Goal: Task Accomplishment & Management: Use online tool/utility

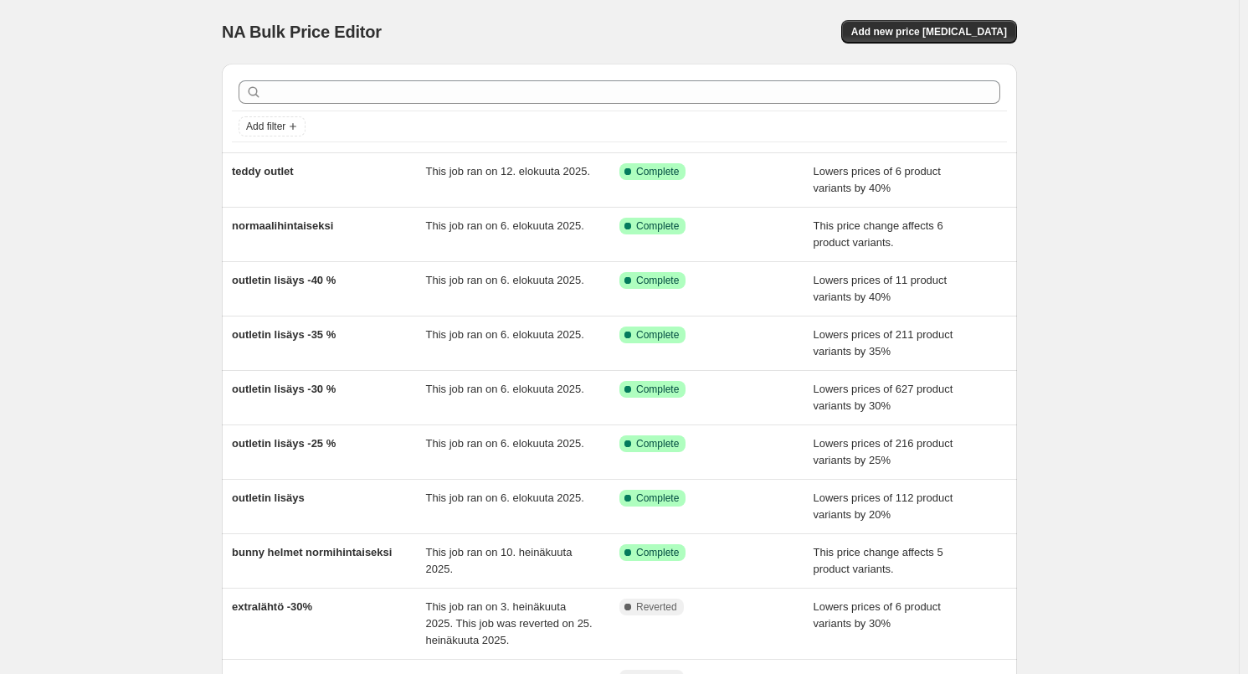
click at [976, 46] on div "NA Bulk Price Editor. This page is ready NA Bulk Price Editor Add new price [ME…" at bounding box center [619, 32] width 795 height 64
click at [975, 38] on span "Add new price [MEDICAL_DATA]" at bounding box center [929, 31] width 156 height 13
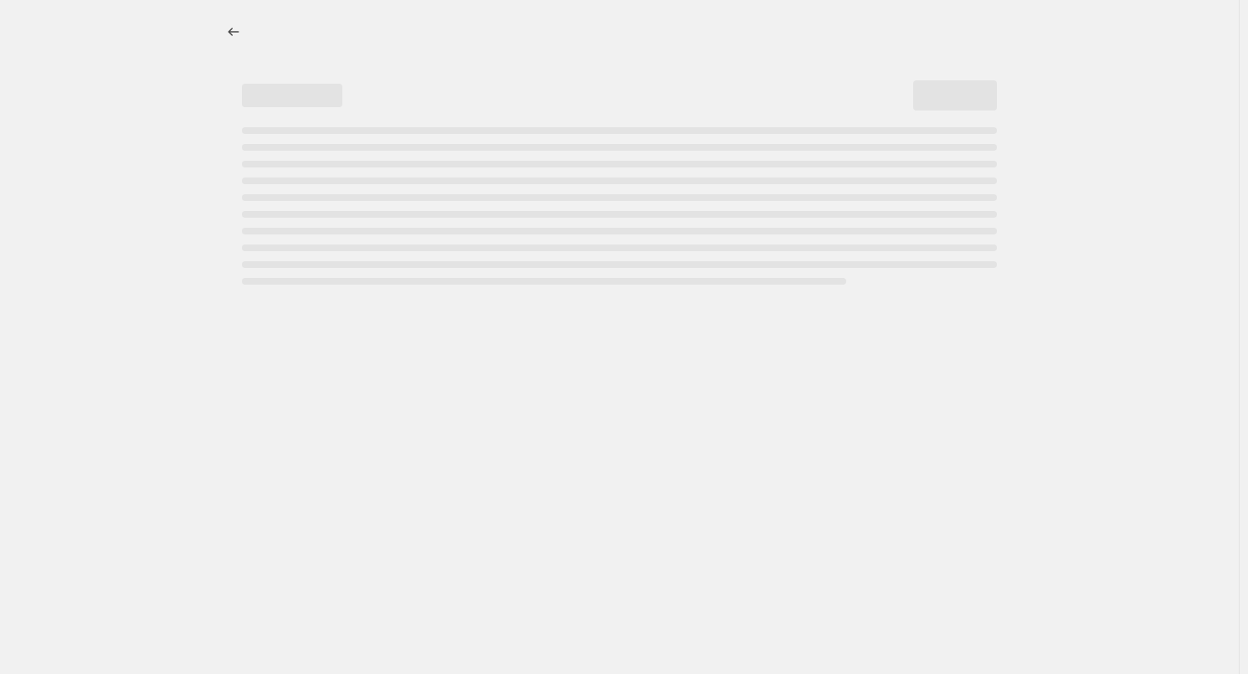
select select "percentage"
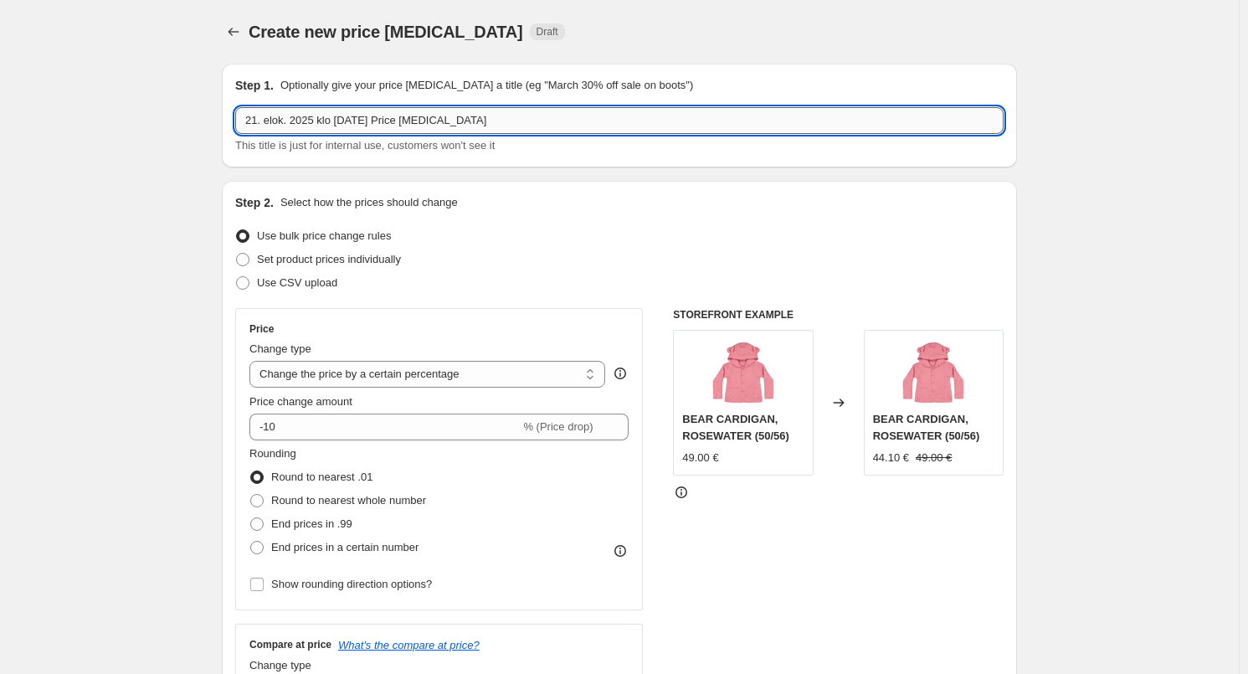
click at [419, 124] on input "21. elok. 2025 klo [DATE] Price [MEDICAL_DATA]" at bounding box center [619, 120] width 768 height 27
type input "kodin tuotteet -30 %"
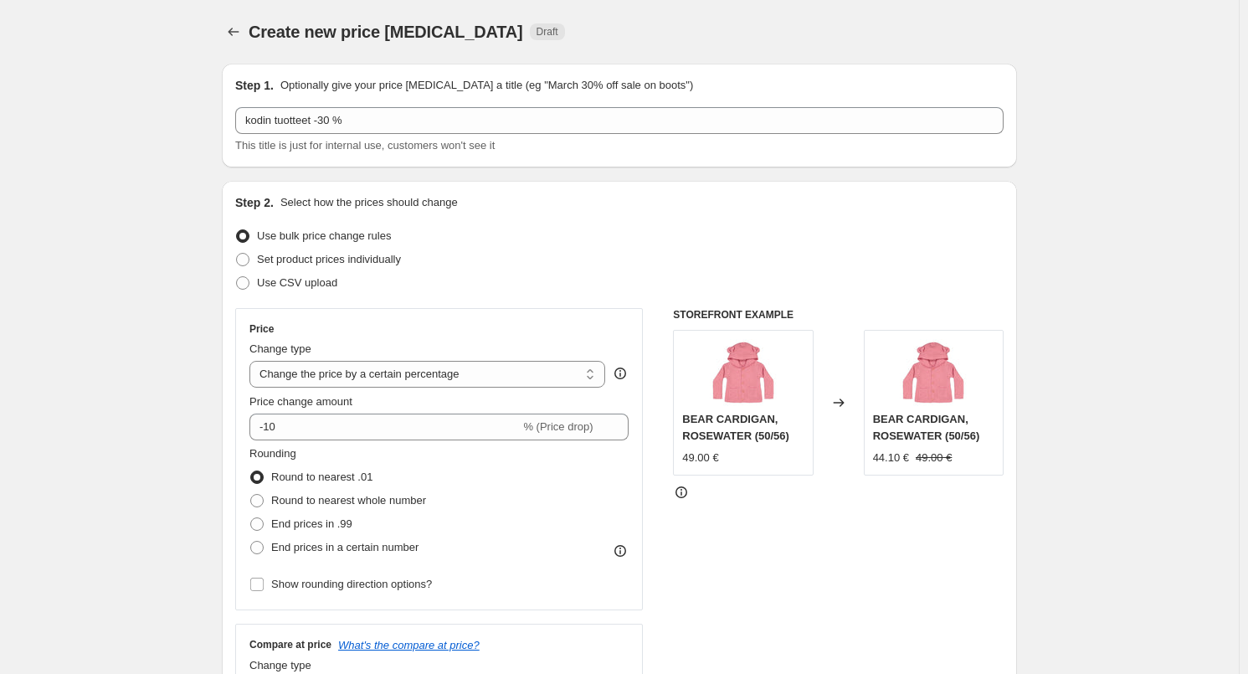
click at [403, 409] on div "Price change amount -10 % (Price drop)" at bounding box center [438, 416] width 379 height 47
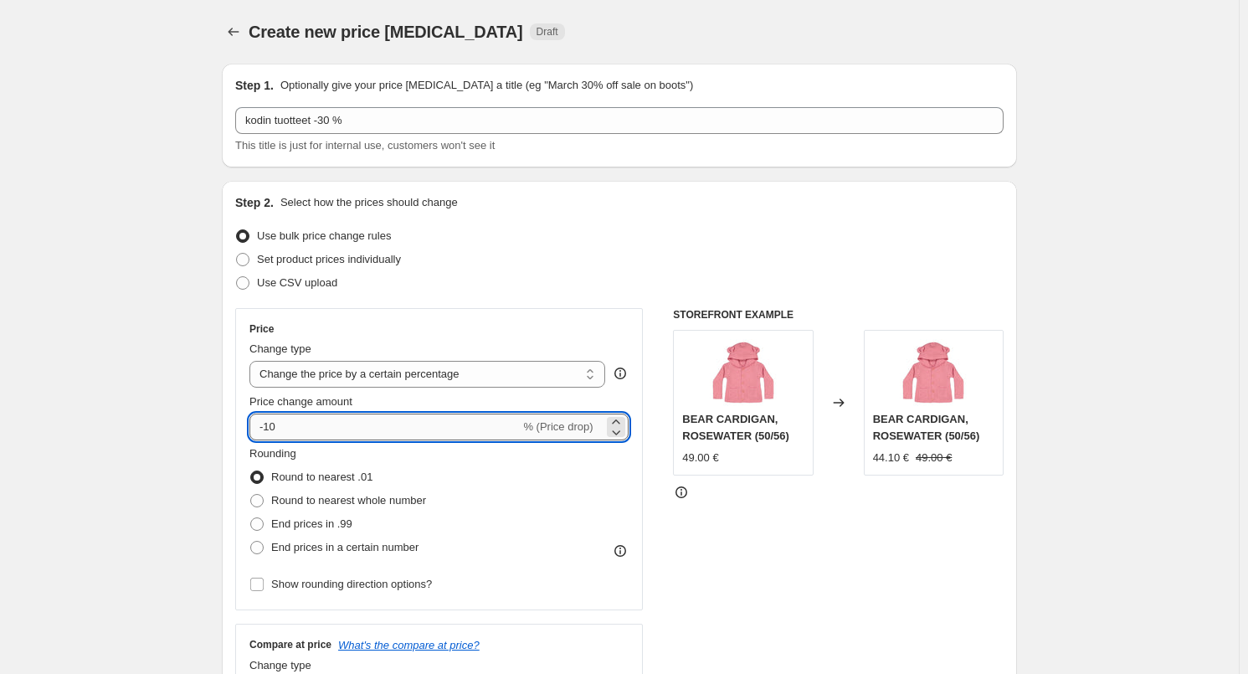
click at [406, 416] on input "-10" at bounding box center [384, 426] width 270 height 27
type input "-1"
click at [387, 439] on input "Price change amount" at bounding box center [414, 426] width 331 height 27
click at [387, 431] on input "Price change amount" at bounding box center [414, 426] width 331 height 27
click at [376, 428] on input "Price change amount" at bounding box center [414, 426] width 331 height 27
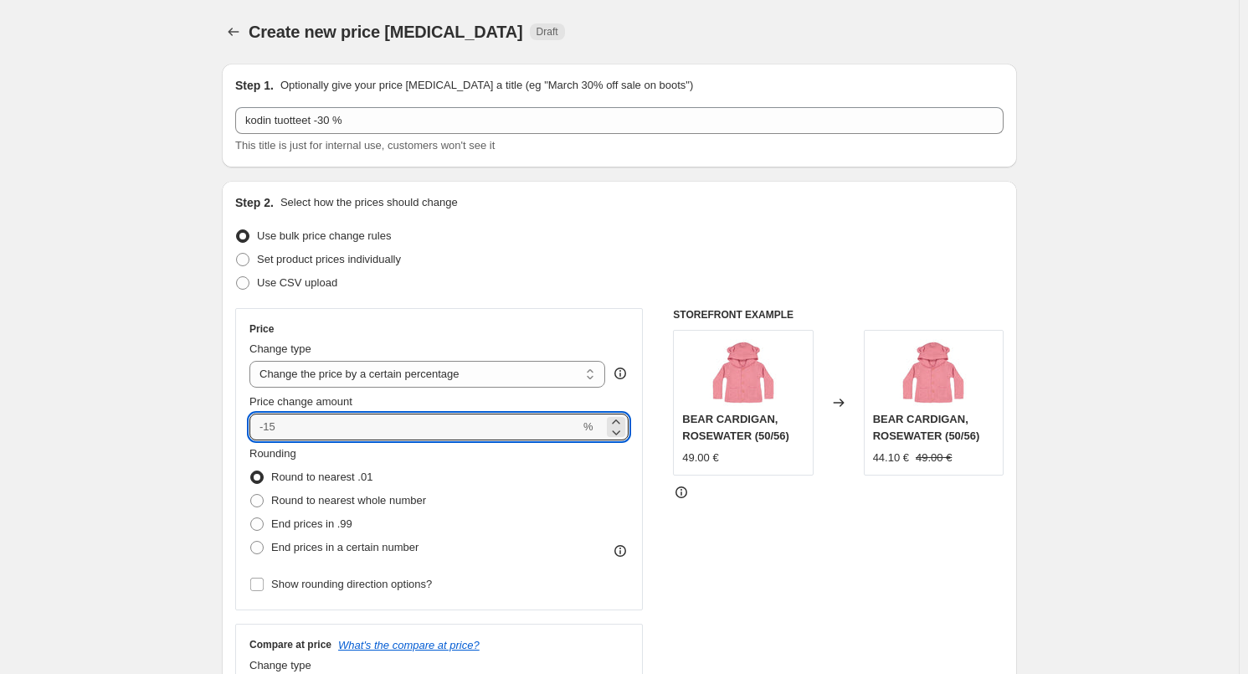
type input "0"
click at [290, 424] on input "0" at bounding box center [414, 426] width 331 height 27
type input "30"
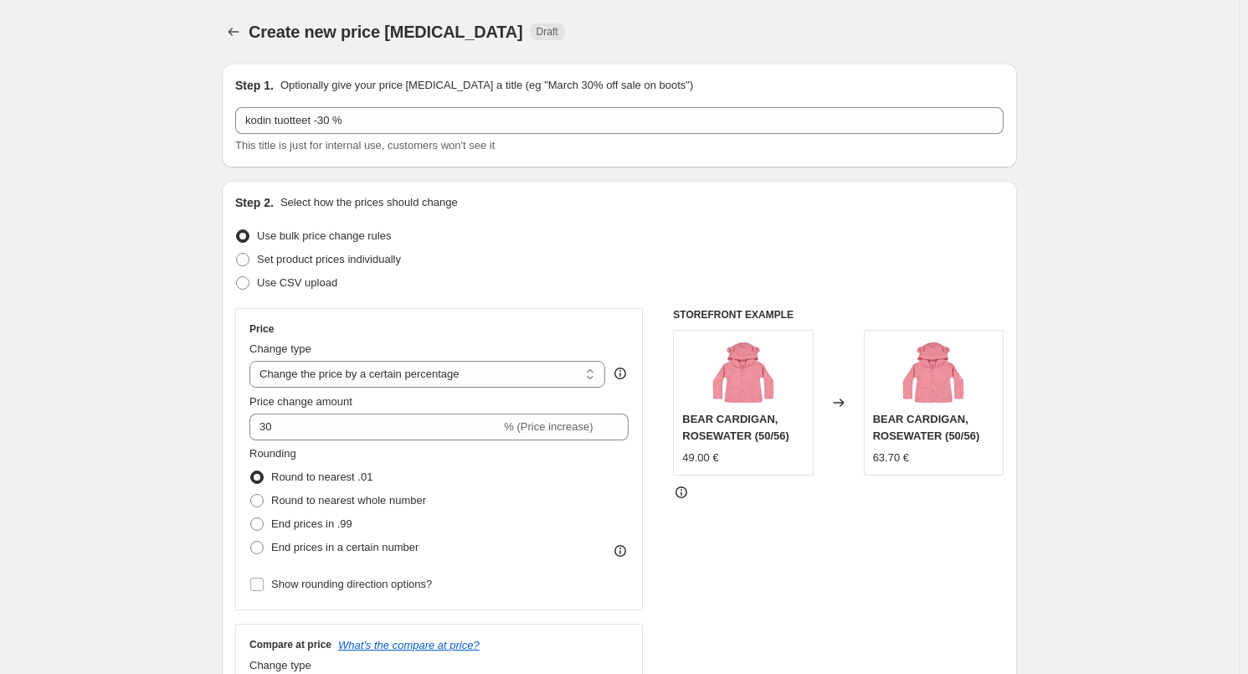
click at [233, 38] on icon "Price change jobs" at bounding box center [233, 31] width 17 height 17
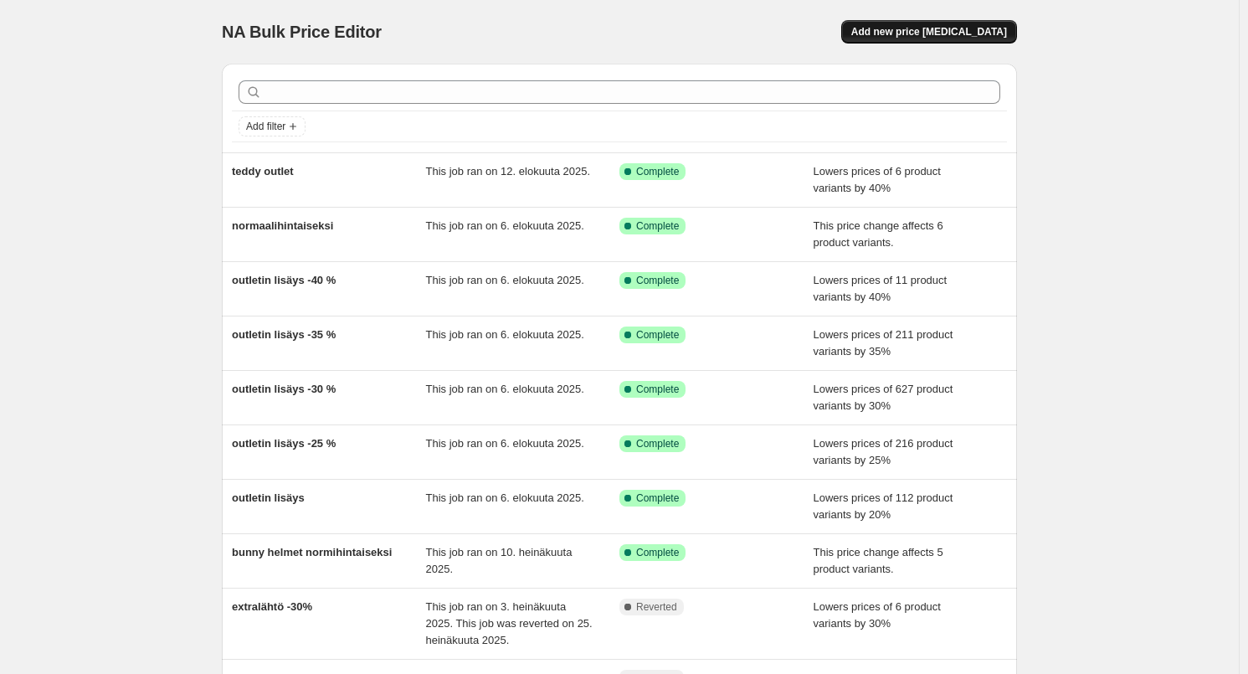
click at [884, 28] on button "Add new price [MEDICAL_DATA]" at bounding box center [929, 31] width 176 height 23
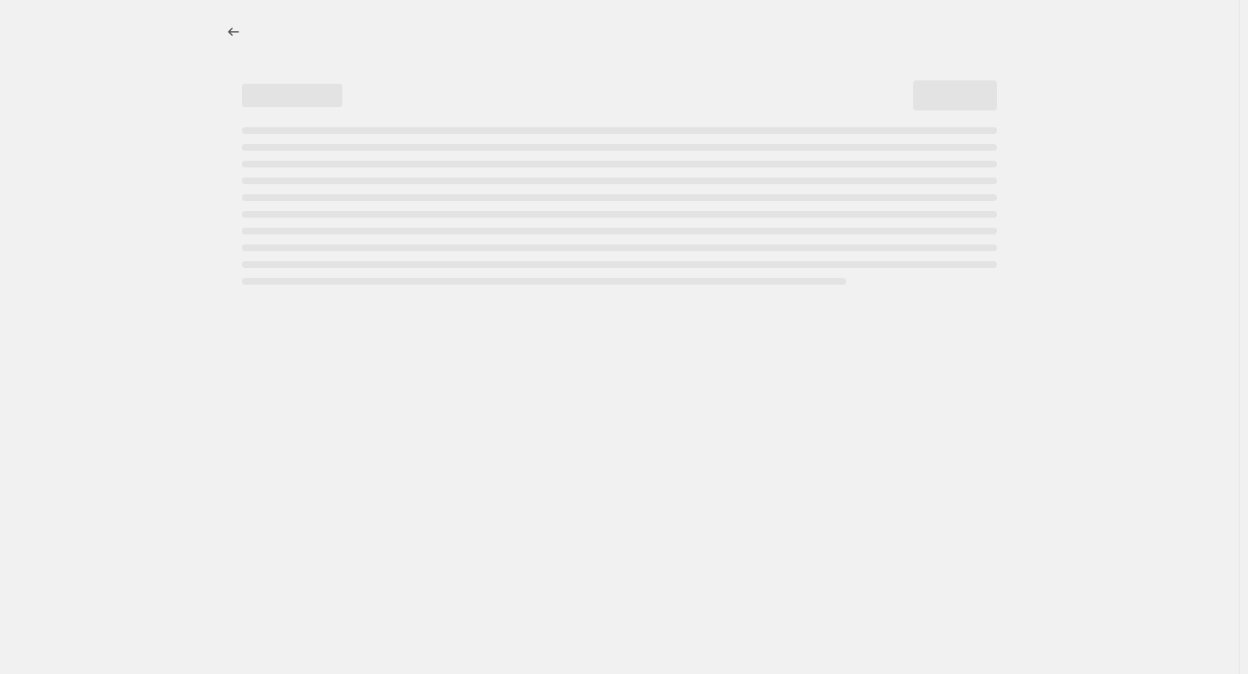
select select "percentage"
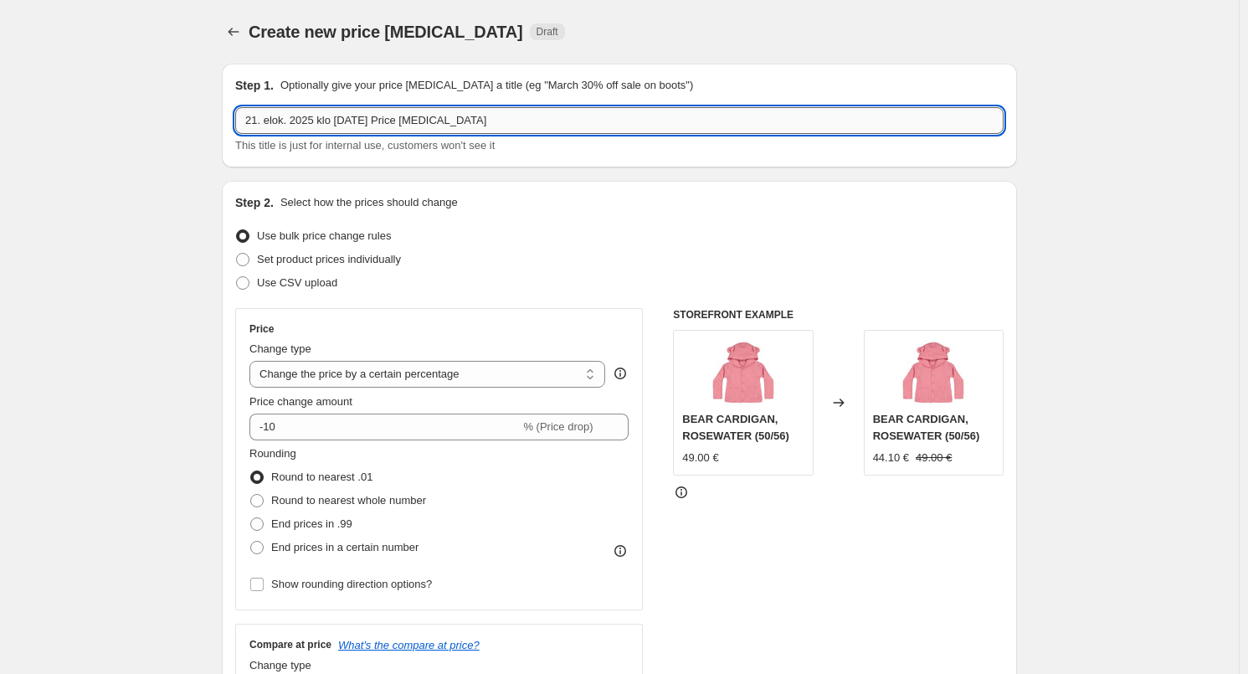
click at [391, 115] on input "21. elok. 2025 klo [DATE] Price [MEDICAL_DATA]" at bounding box center [619, 120] width 768 height 27
type input "kodin tekstiilit -30 %"
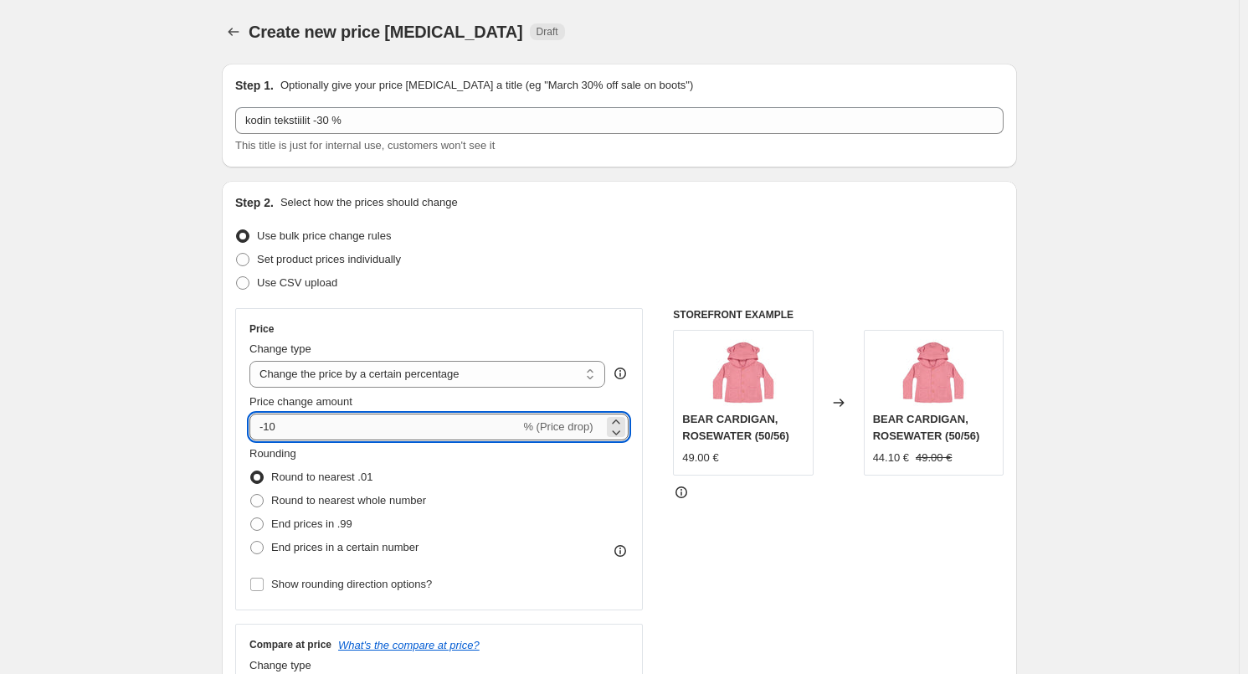
click at [418, 420] on input "-10" at bounding box center [384, 426] width 270 height 27
type input "-1"
type input "-30"
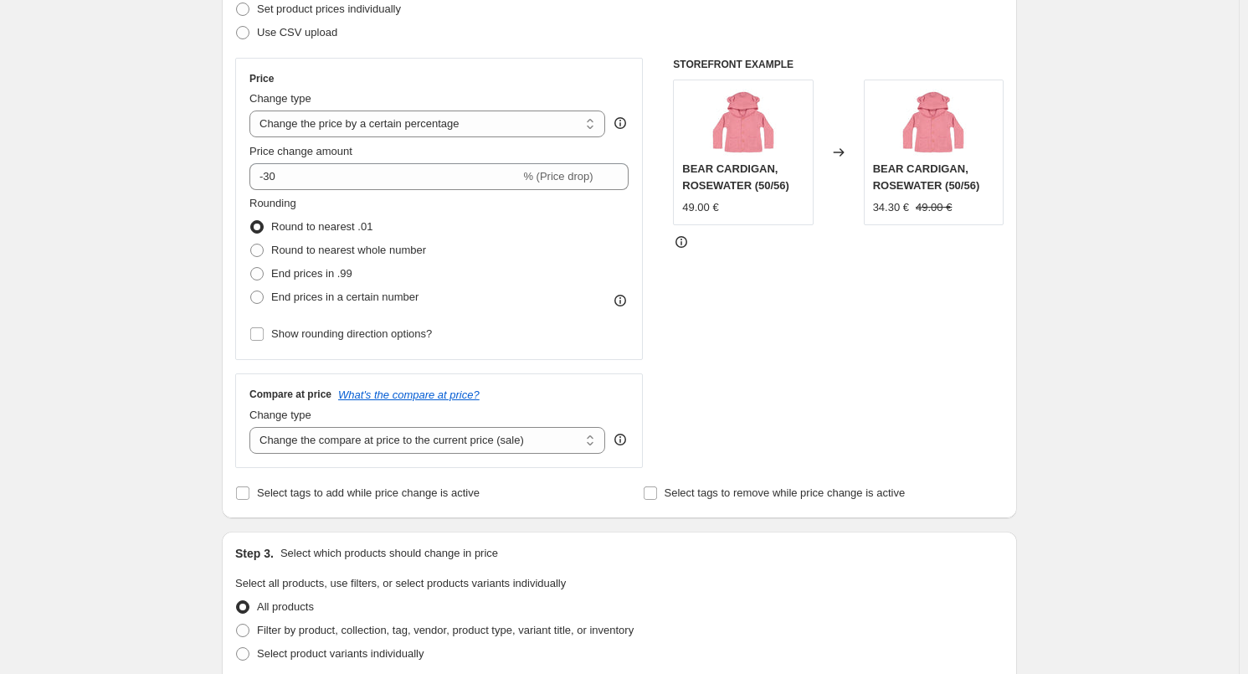
scroll to position [502, 0]
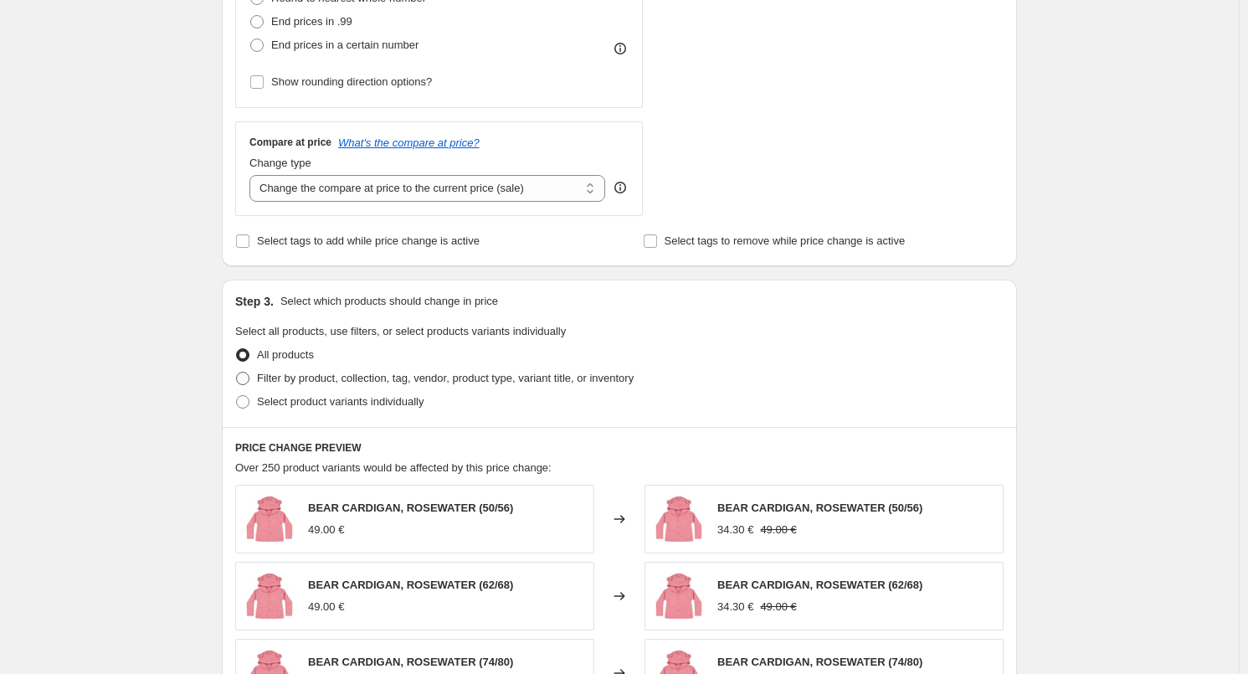
click at [307, 382] on span "Filter by product, collection, tag, vendor, product type, variant title, or inv…" at bounding box center [445, 378] width 377 height 13
click at [237, 372] on input "Filter by product, collection, tag, vendor, product type, variant title, or inv…" at bounding box center [236, 372] width 1 height 1
radio input "true"
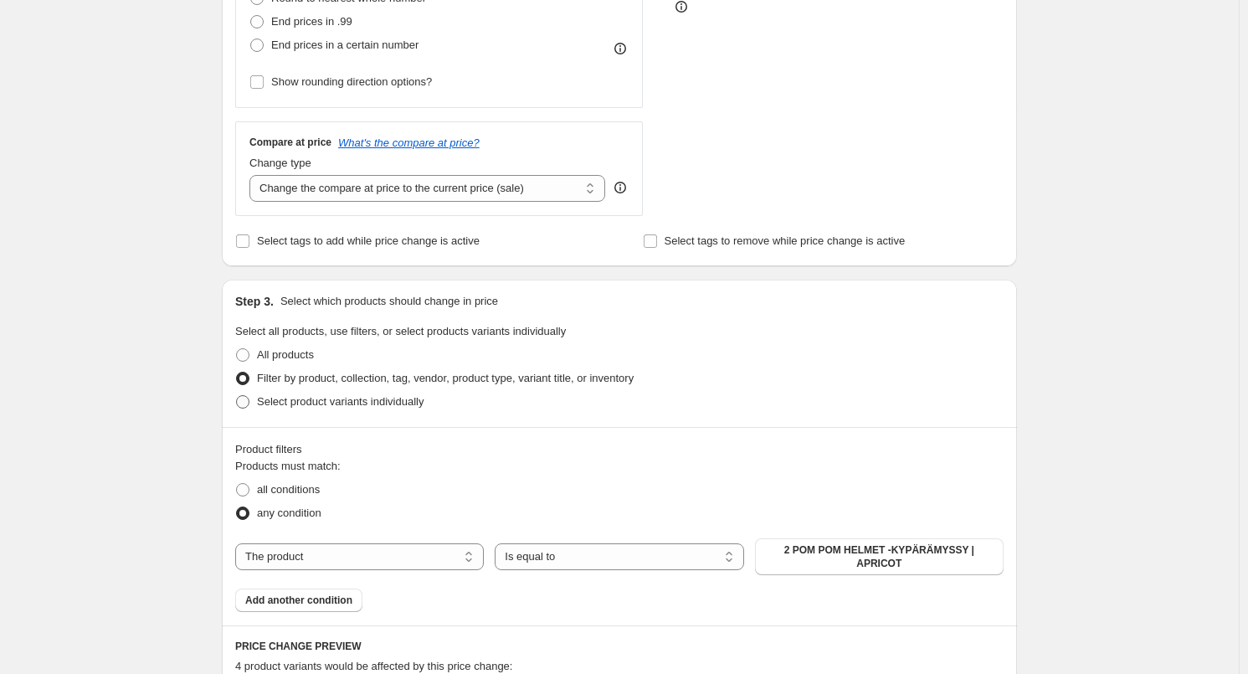
click at [301, 404] on span "Select product variants individually" at bounding box center [340, 401] width 167 height 13
click at [237, 396] on input "Select product variants individually" at bounding box center [236, 395] width 1 height 1
radio input "true"
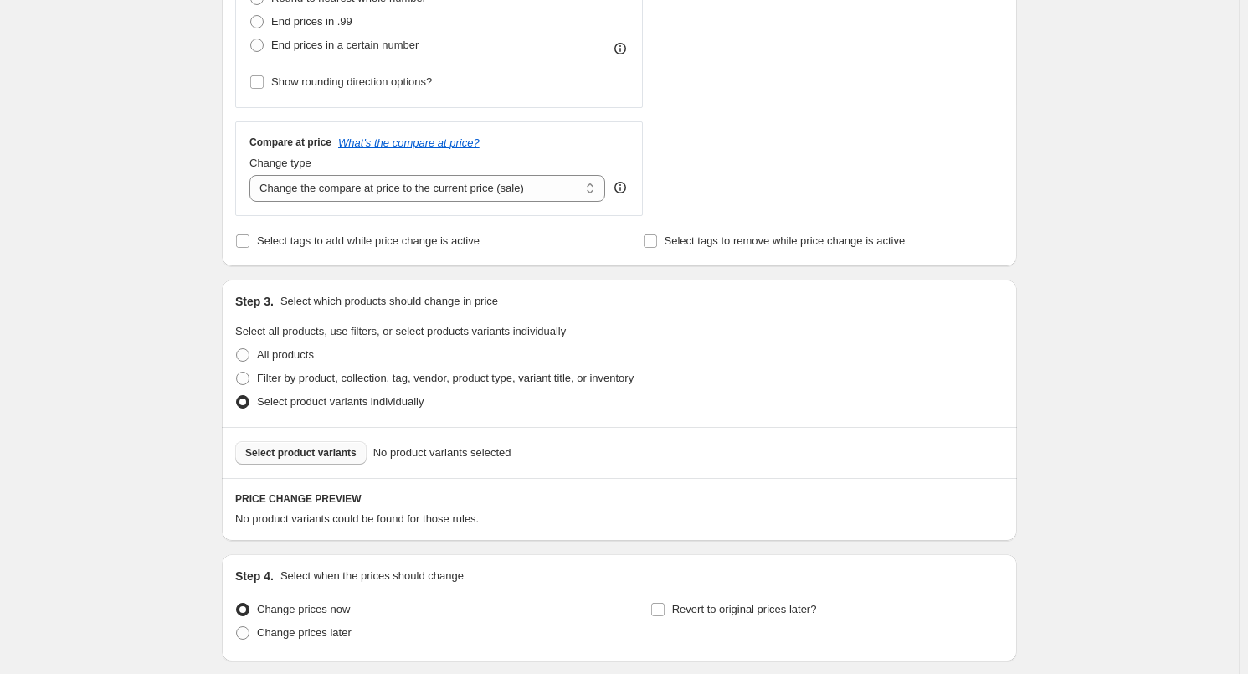
click at [306, 454] on span "Select product variants" at bounding box center [300, 452] width 111 height 13
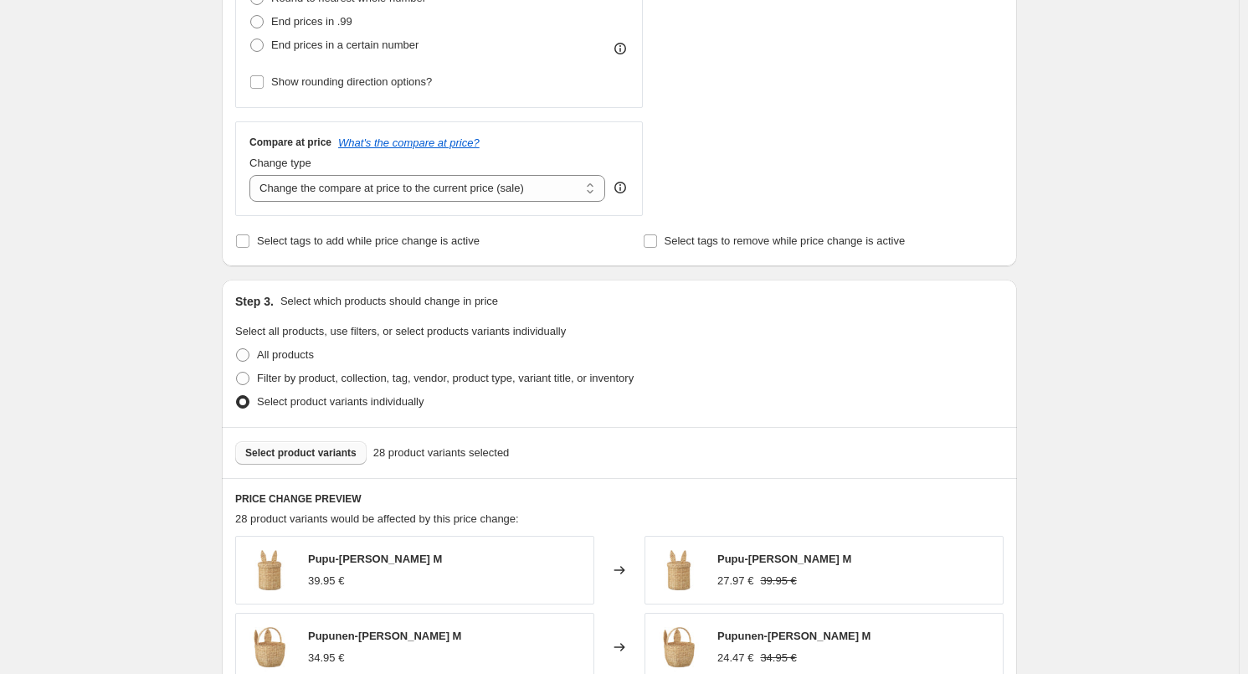
click at [297, 458] on span "Select product variants" at bounding box center [300, 452] width 111 height 13
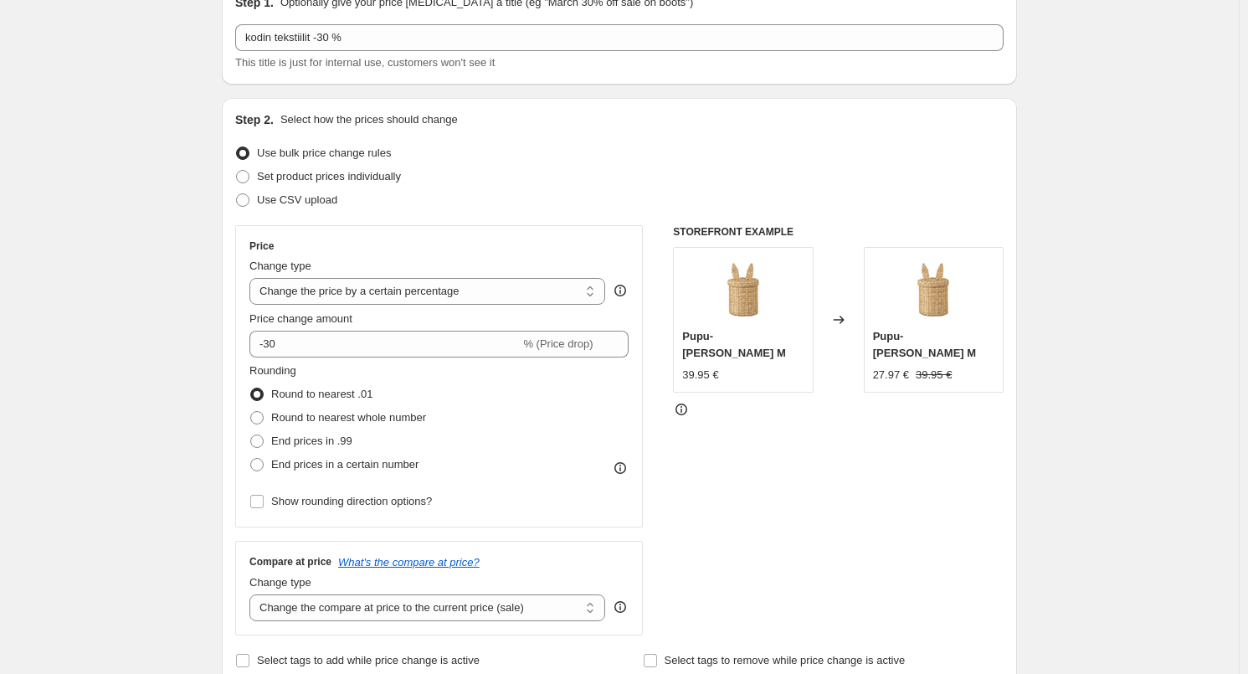
scroll to position [0, 0]
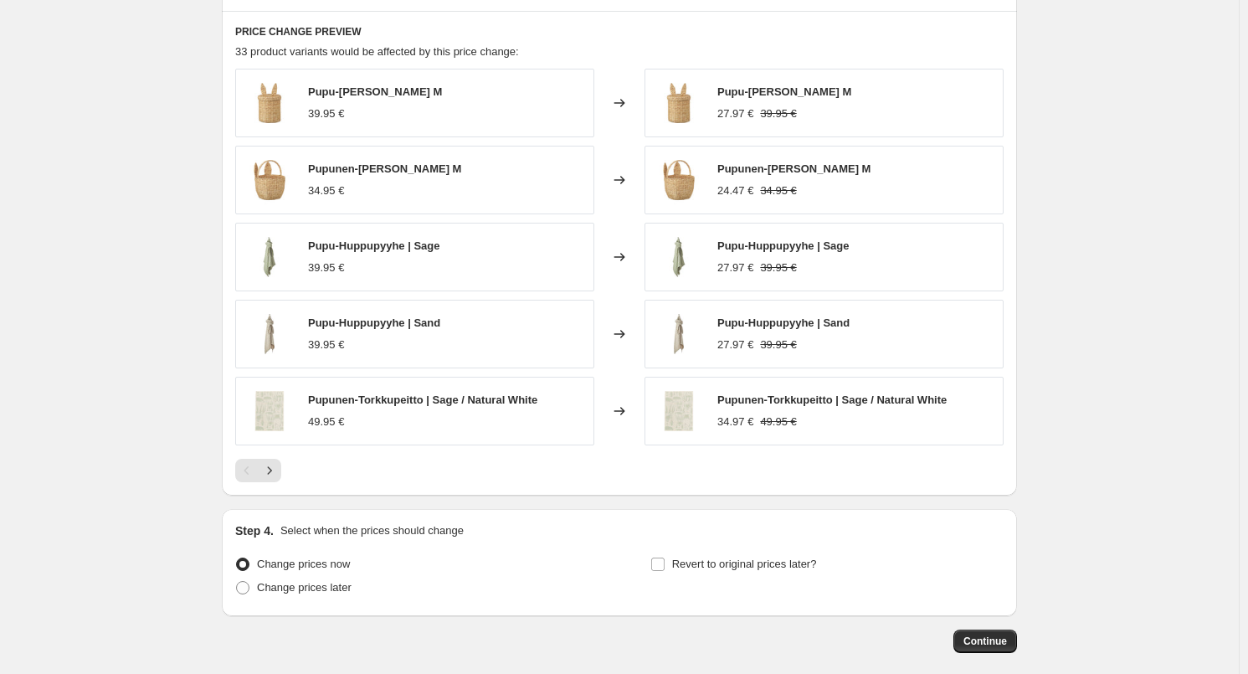
scroll to position [1049, 0]
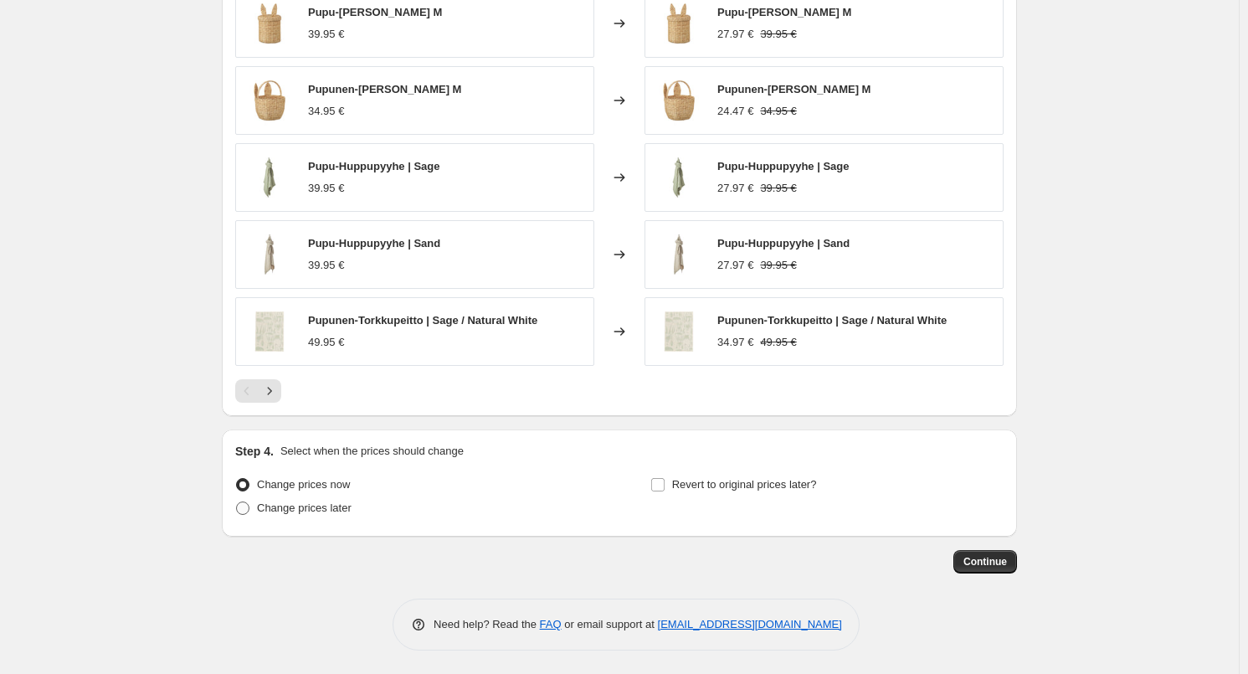
click at [289, 501] on span "Change prices later" at bounding box center [304, 507] width 95 height 13
click at [237, 501] on input "Change prices later" at bounding box center [236, 501] width 1 height 1
radio input "true"
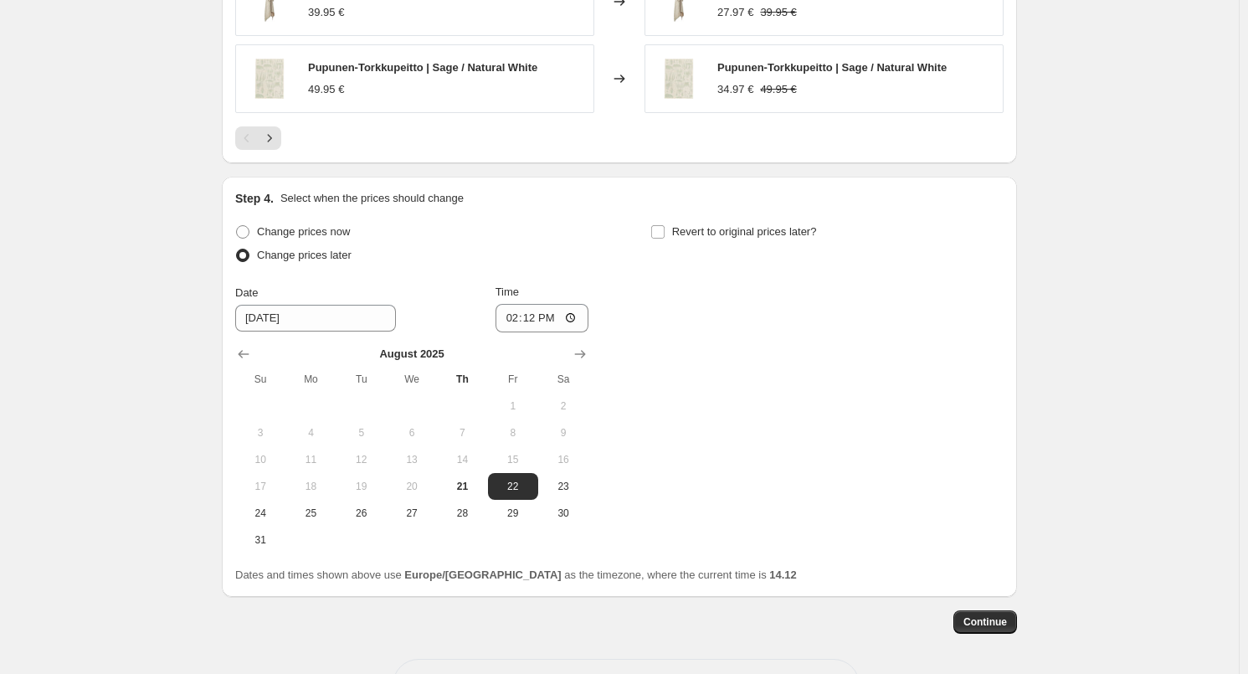
scroll to position [1362, 0]
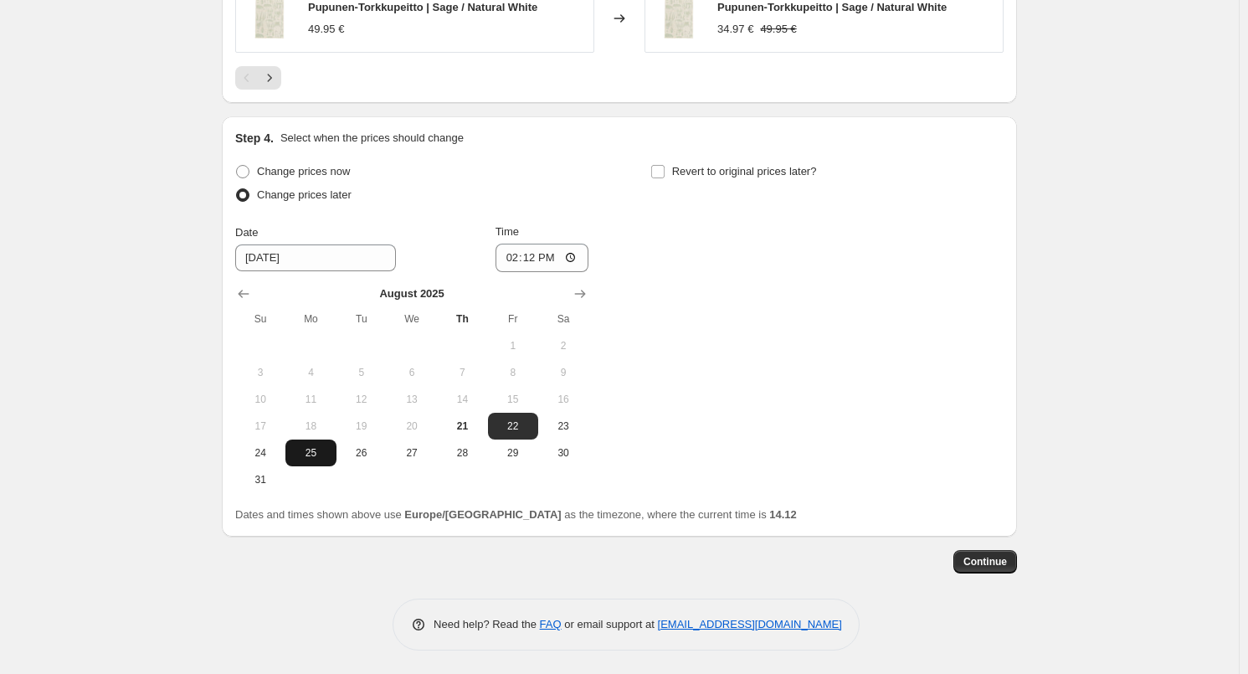
click at [307, 457] on span "25" at bounding box center [310, 452] width 37 height 13
type input "[DATE]"
click at [541, 254] on input "14:12" at bounding box center [542, 258] width 94 height 28
type input "00:00"
click at [772, 168] on span "Revert to original prices later?" at bounding box center [744, 171] width 145 height 13
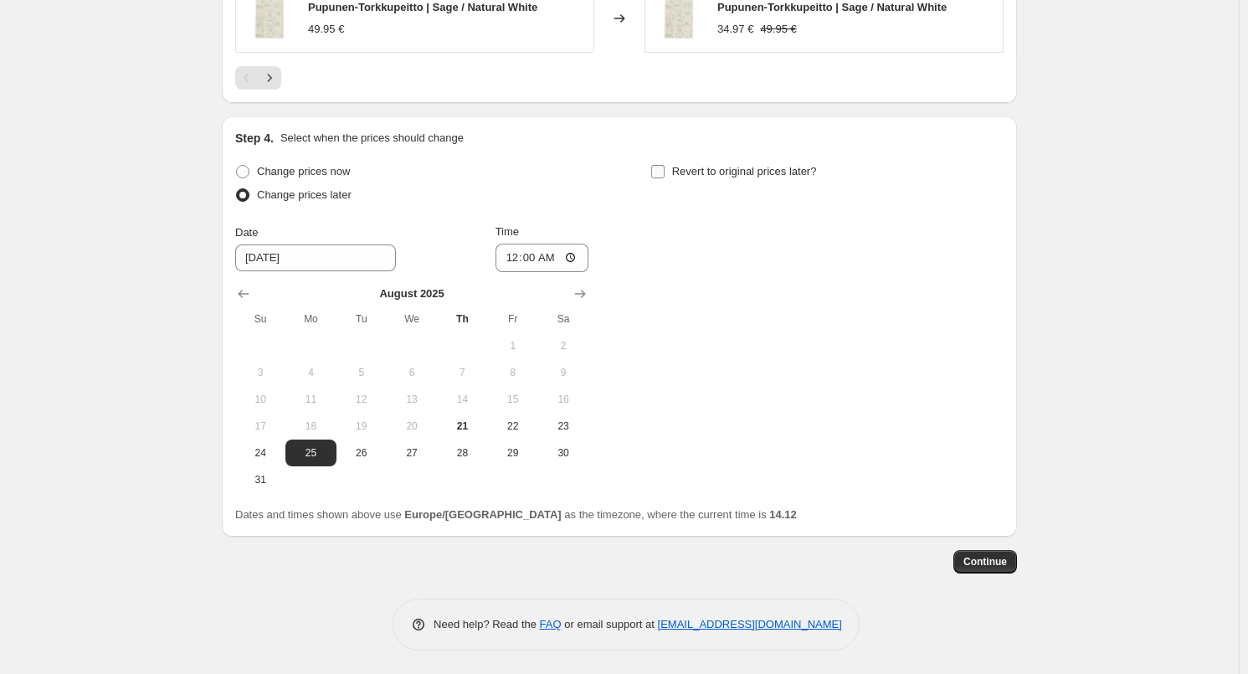
click at [664, 168] on input "Revert to original prices later?" at bounding box center [657, 171] width 13 height 13
checkbox input "true"
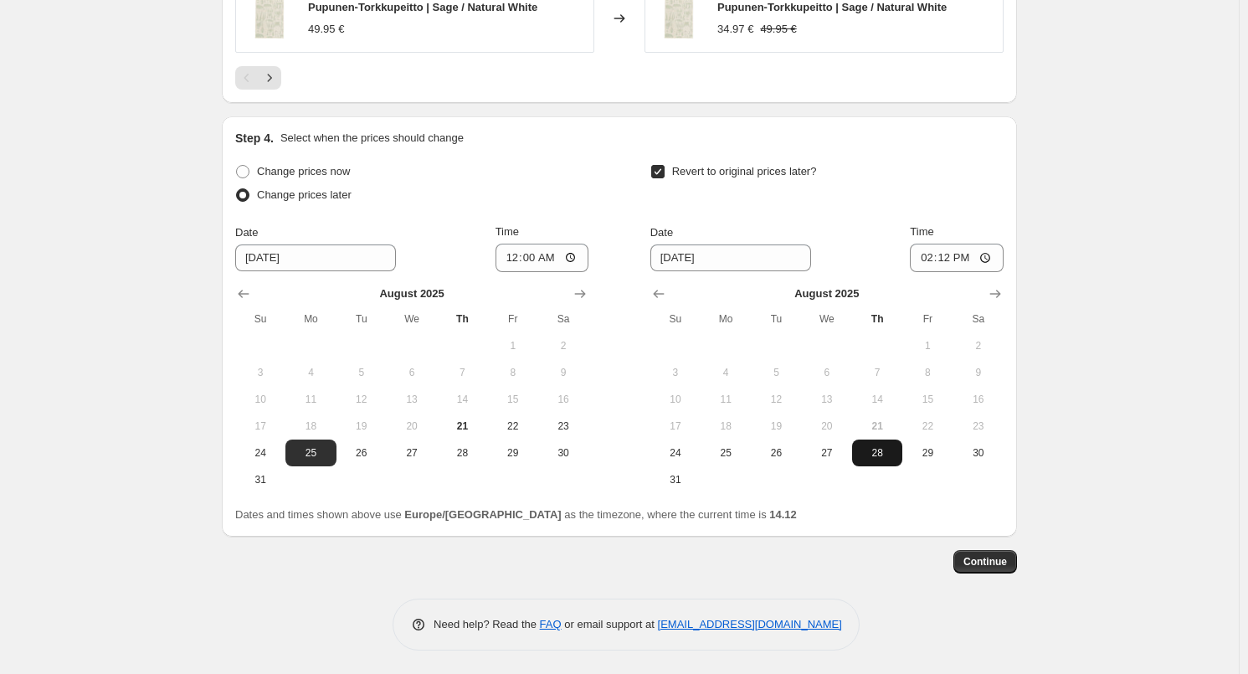
click at [890, 454] on span "28" at bounding box center [877, 452] width 37 height 13
click at [943, 259] on input "14:12" at bounding box center [957, 258] width 94 height 28
type input "00:30"
click at [974, 198] on div "Revert to original prices later?" at bounding box center [826, 185] width 353 height 50
click at [991, 557] on span "Continue" at bounding box center [985, 561] width 44 height 13
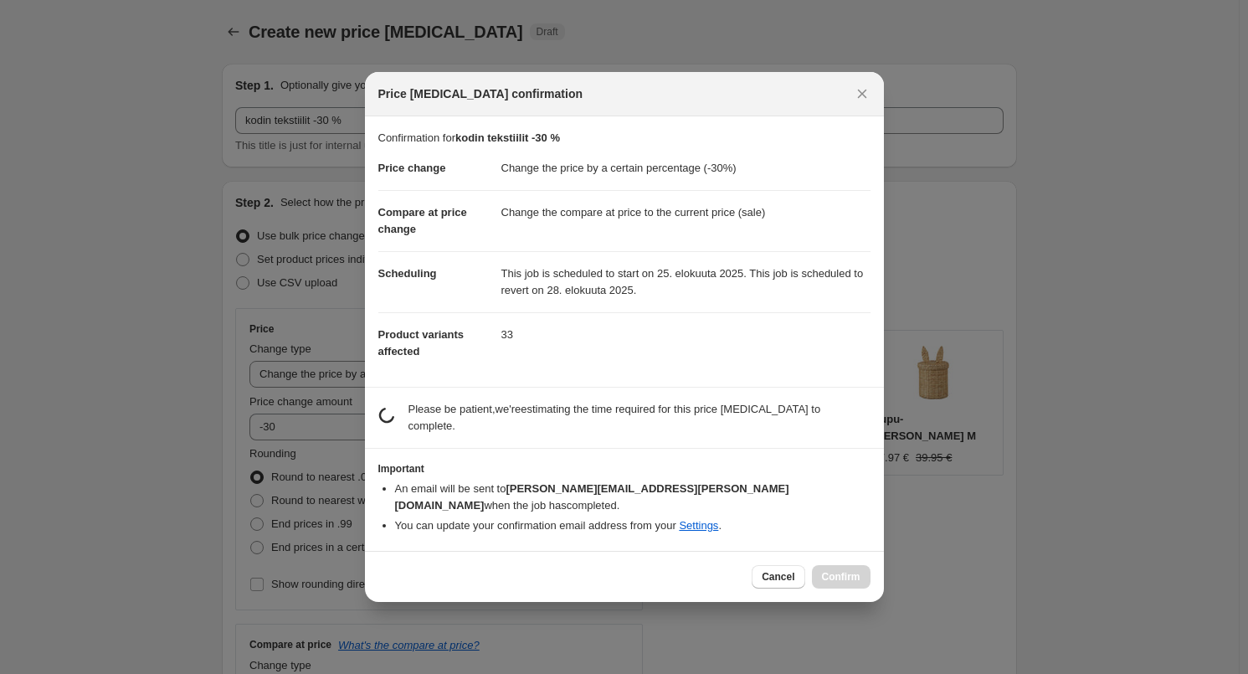
scroll to position [0, 0]
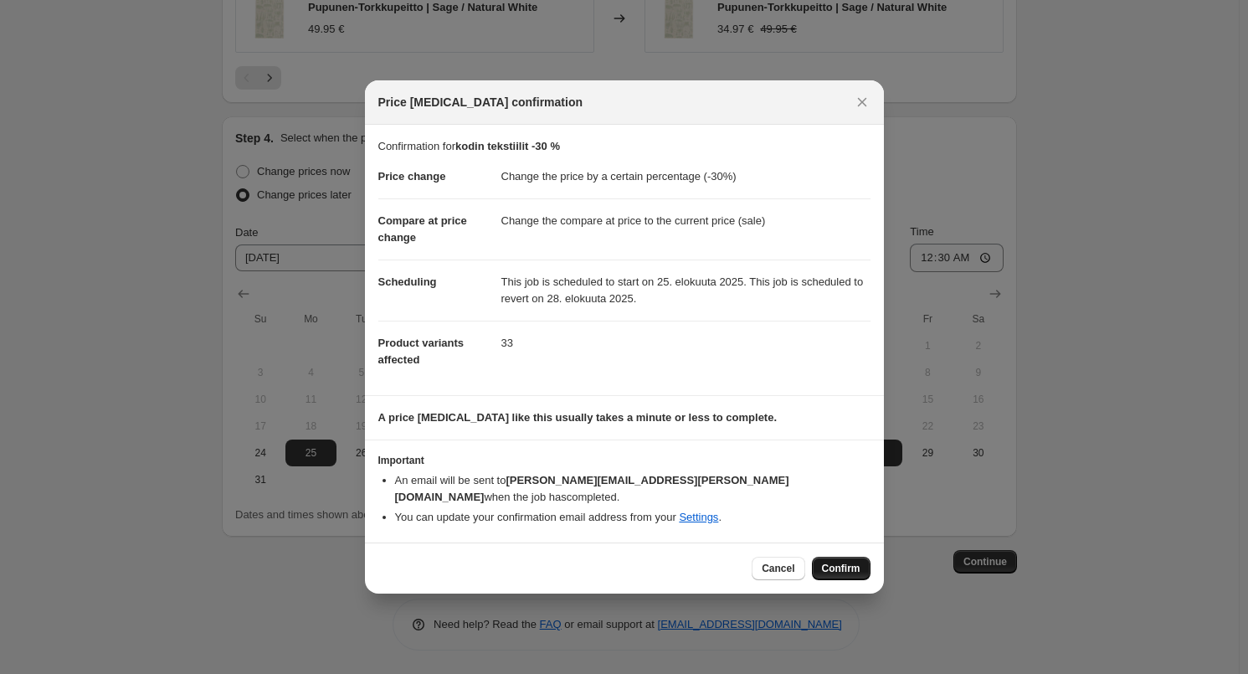
click at [824, 562] on span "Confirm" at bounding box center [841, 568] width 38 height 13
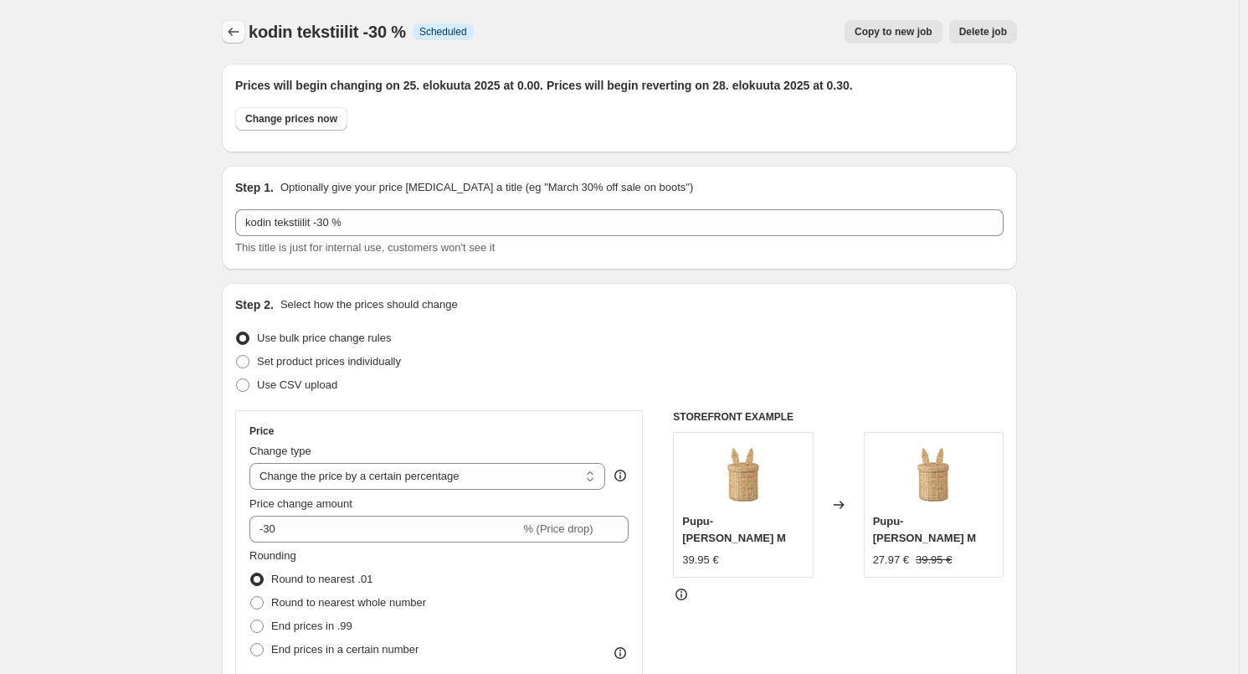
click at [230, 28] on icon "Price change jobs" at bounding box center [233, 31] width 17 height 17
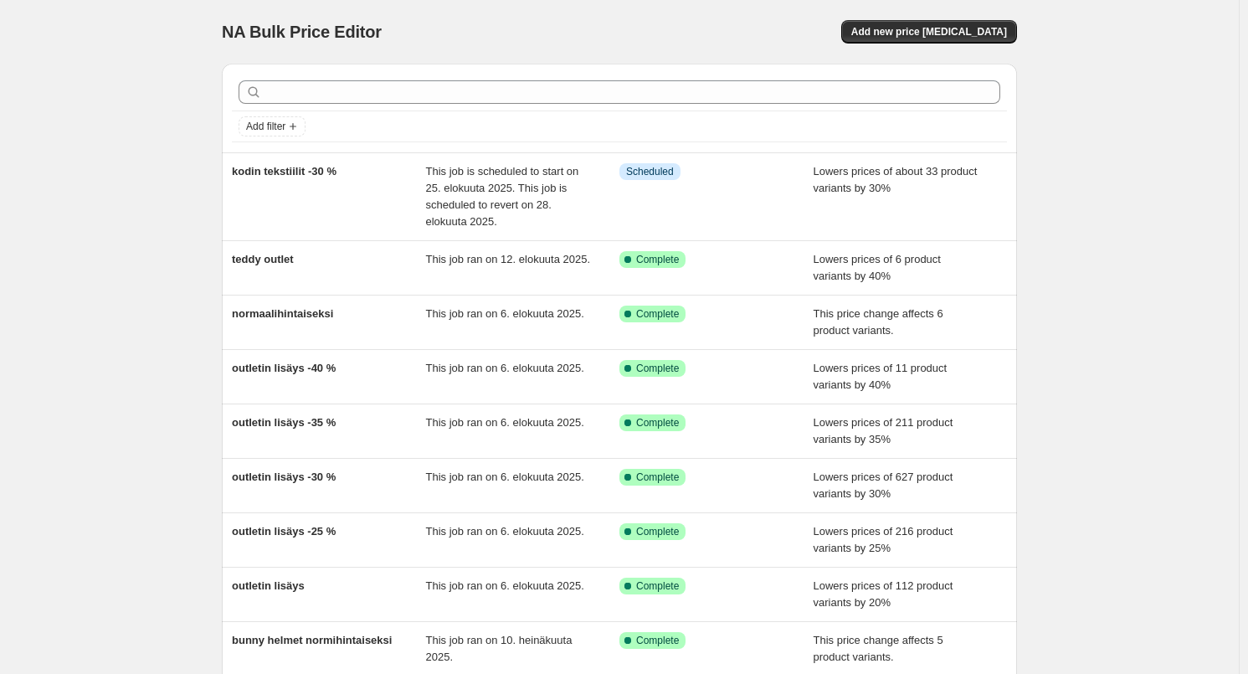
click at [78, 202] on div "NA Bulk Price Editor. This page is ready NA Bulk Price Editor Add new price [ME…" at bounding box center [619, 456] width 1239 height 912
